Goal: Find specific page/section: Find specific page/section

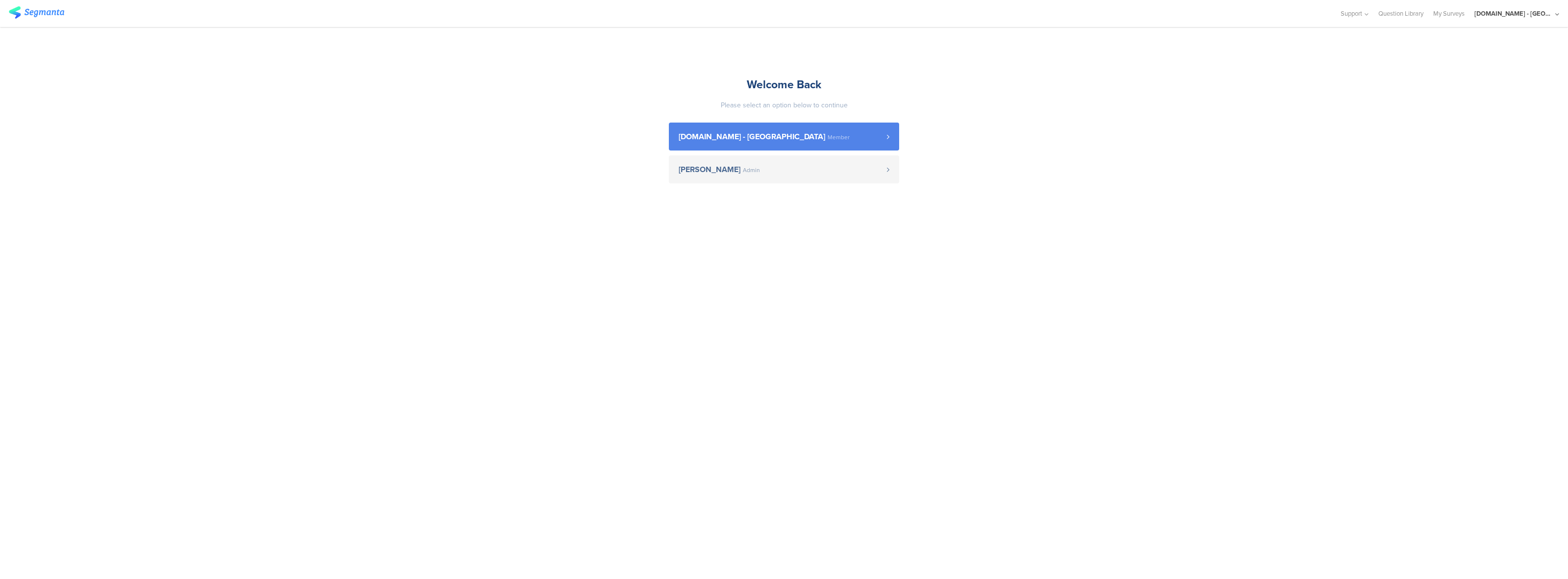
click at [680, 141] on link "[DOMAIN_NAME] - [GEOGRAPHIC_DATA] Member" at bounding box center [784, 136] width 230 height 28
